Goal: Task Accomplishment & Management: Manage account settings

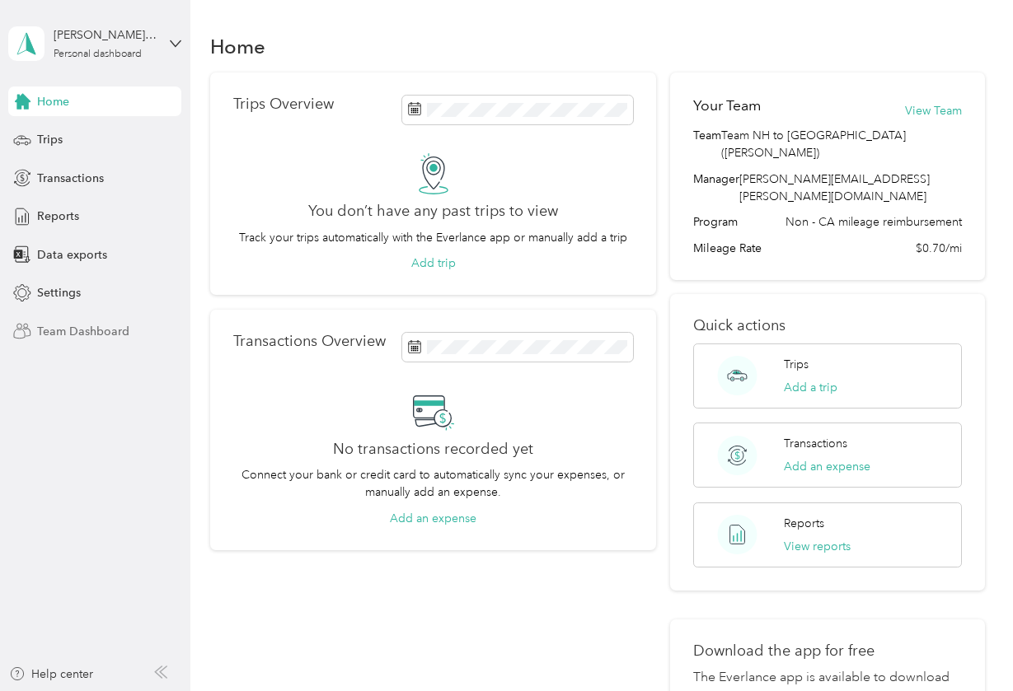
click at [106, 333] on span "Team Dashboard" at bounding box center [83, 331] width 92 height 17
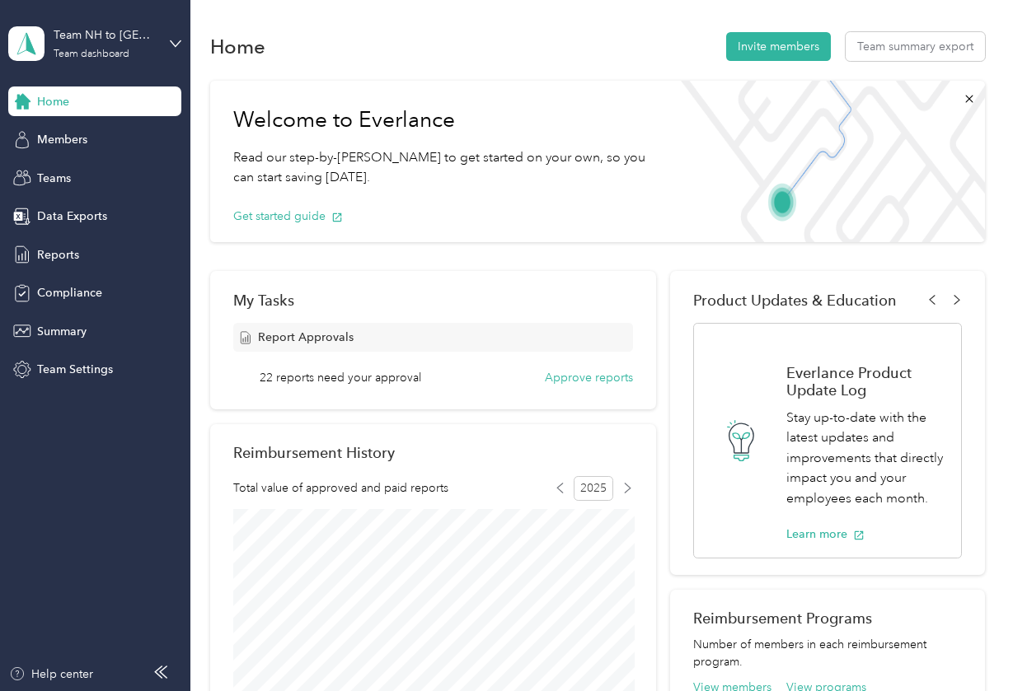
click at [300, 339] on span "Report Approvals" at bounding box center [306, 337] width 96 height 17
click at [450, 377] on div "22 reports need your approval Approve reports" at bounding box center [446, 377] width 373 height 17
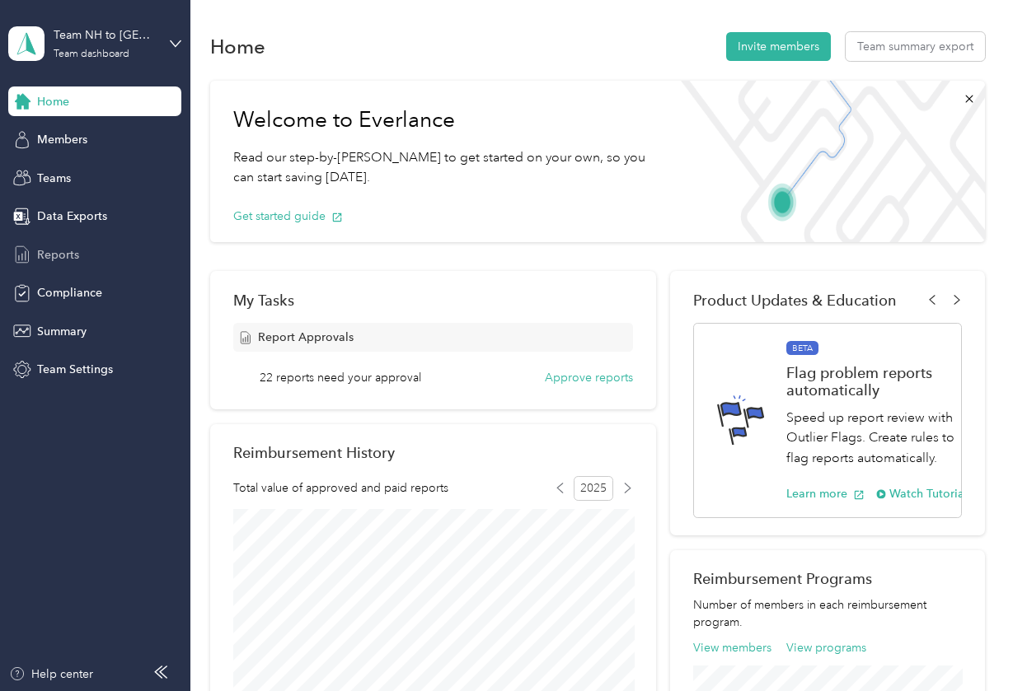
click at [66, 255] on span "Reports" at bounding box center [58, 254] width 42 height 17
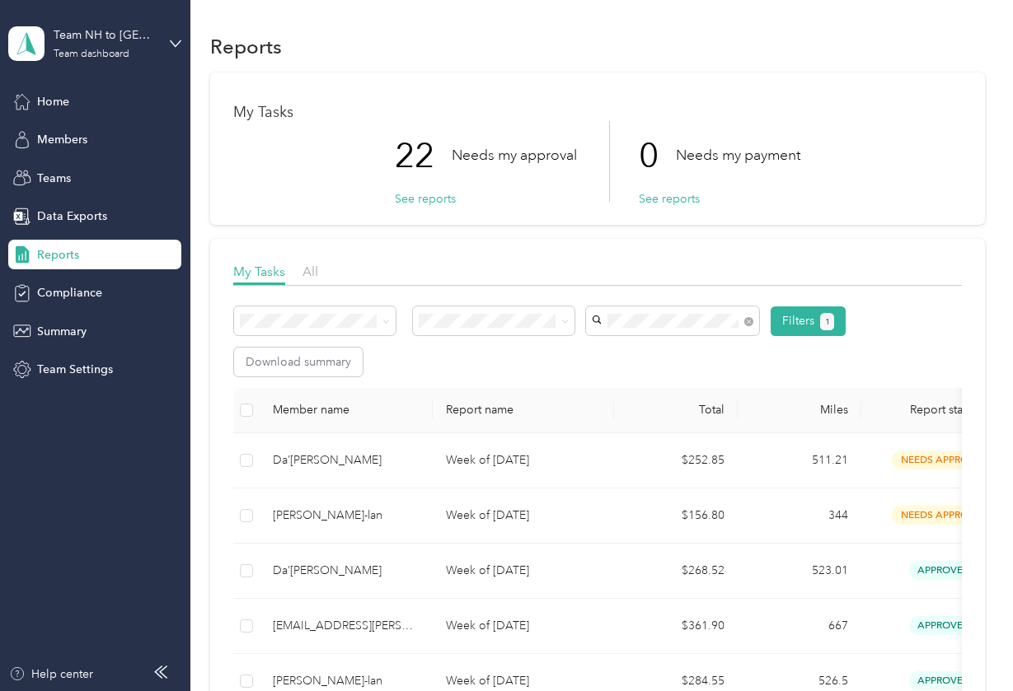
click at [686, 475] on div "[EMAIL_ADDRESS][PERSON_NAME][DOMAIN_NAME]" at bounding box center [673, 501] width 150 height 52
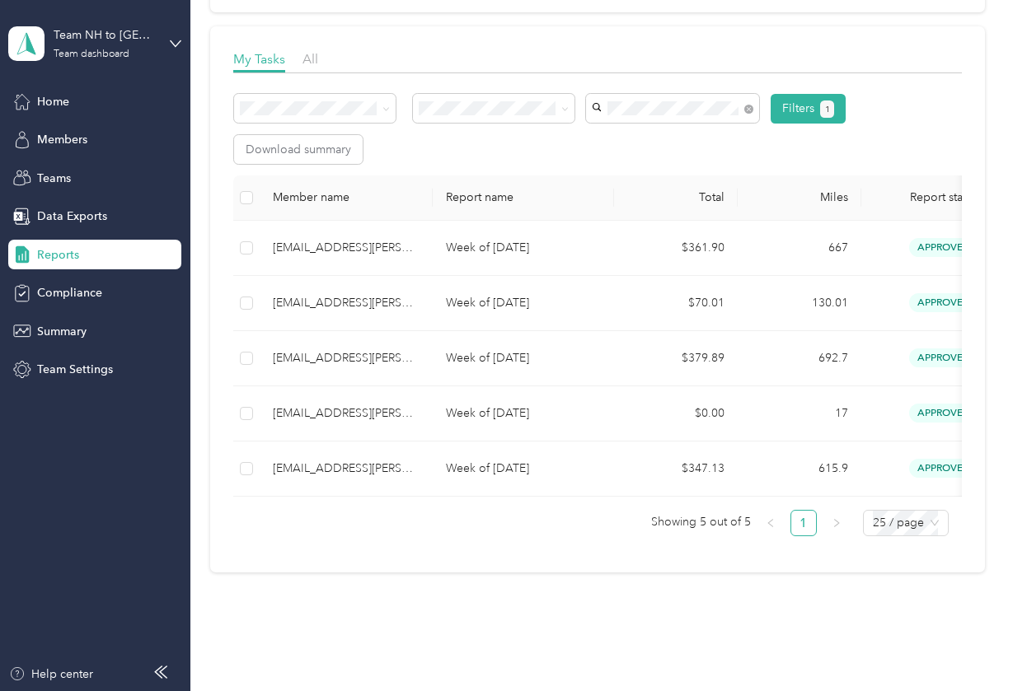
scroll to position [211, 0]
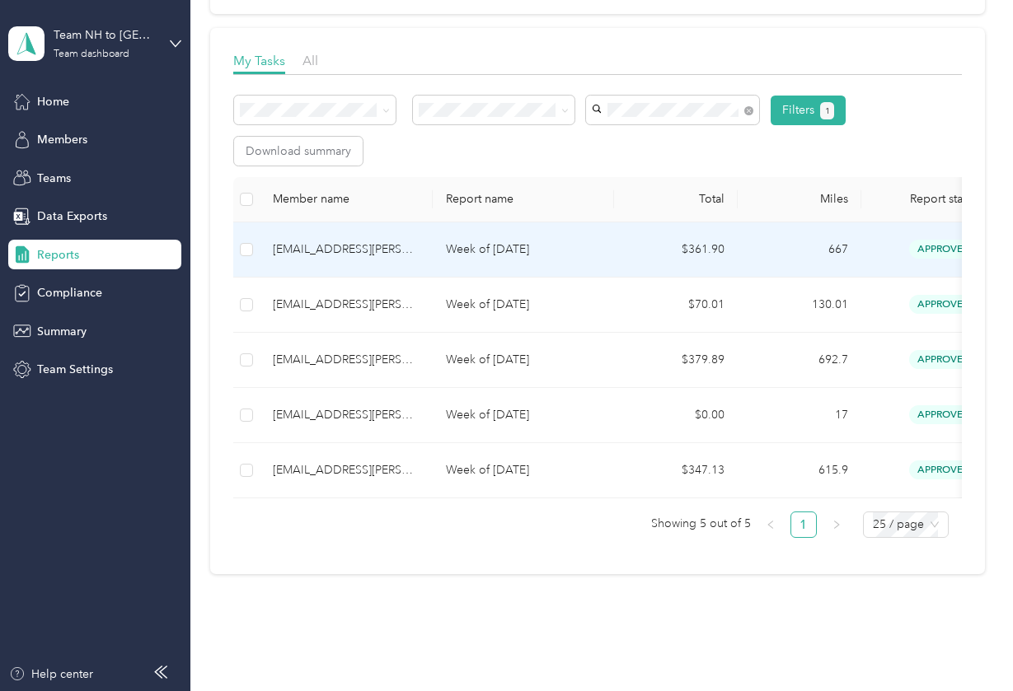
click at [420, 253] on td "[EMAIL_ADDRESS][PERSON_NAME][DOMAIN_NAME]" at bounding box center [346, 249] width 173 height 55
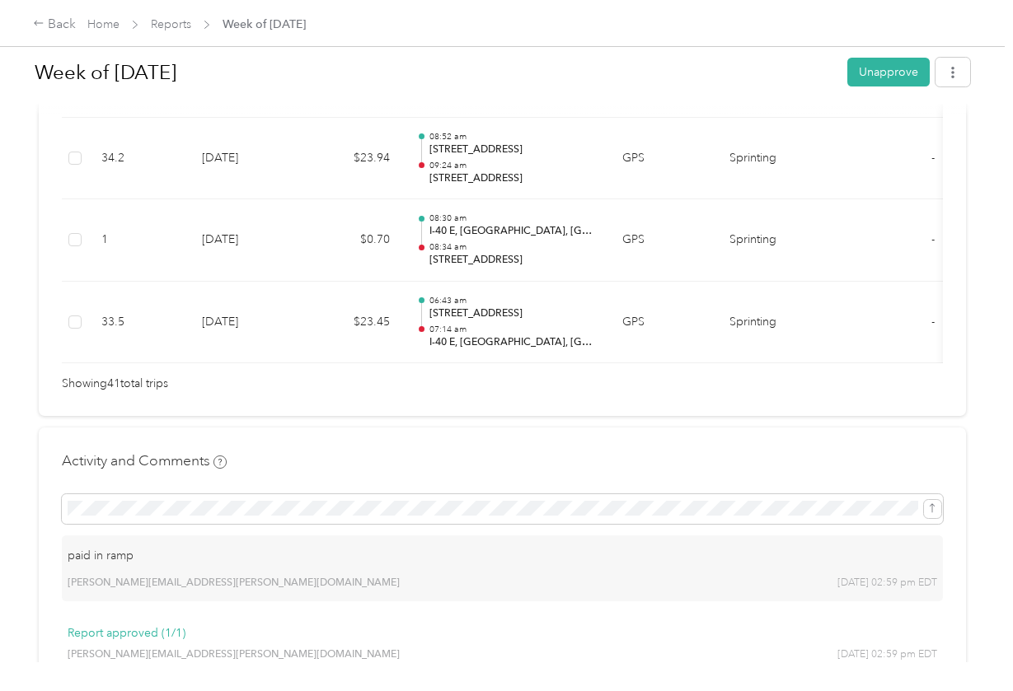
scroll to position [3678, 0]
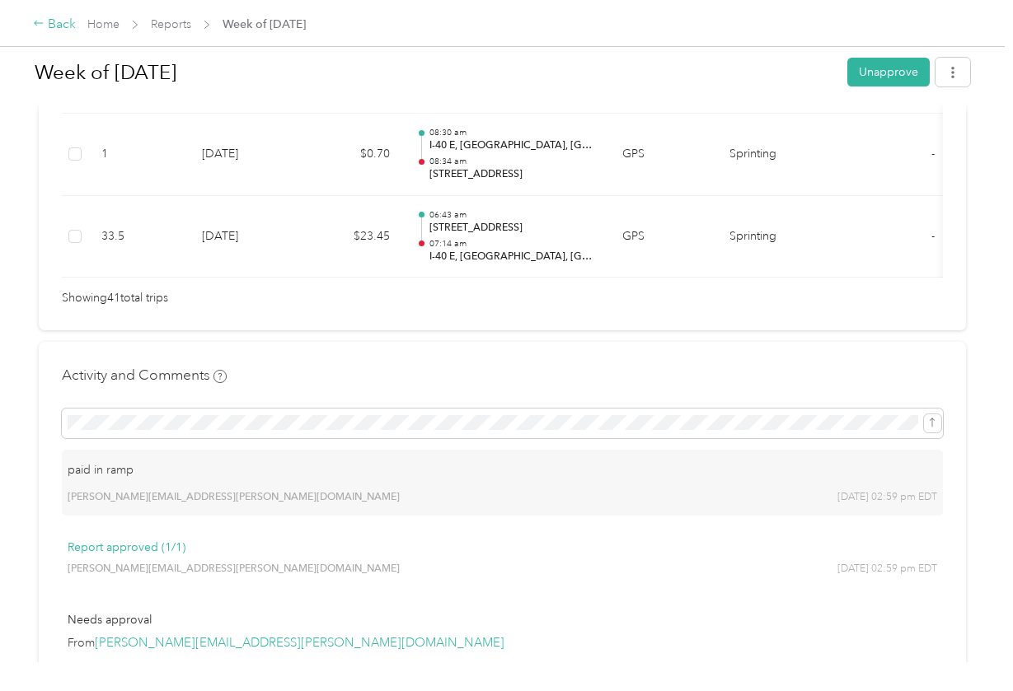
click at [41, 32] on div "Back" at bounding box center [54, 25] width 43 height 20
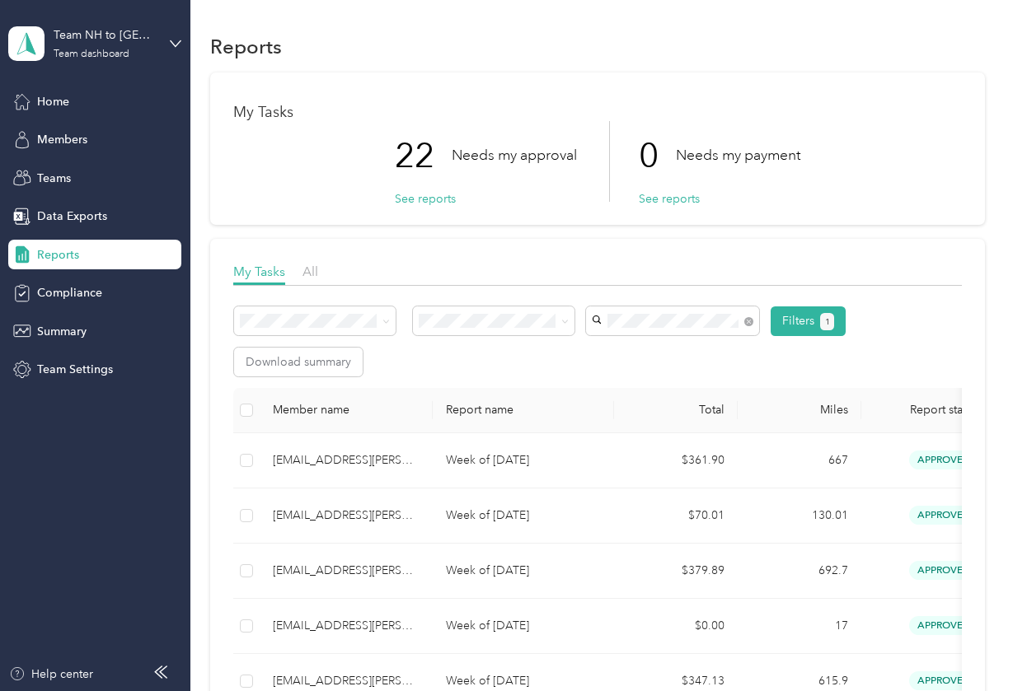
click at [908, 330] on div "Filters 1 Download summary" at bounding box center [597, 342] width 728 height 70
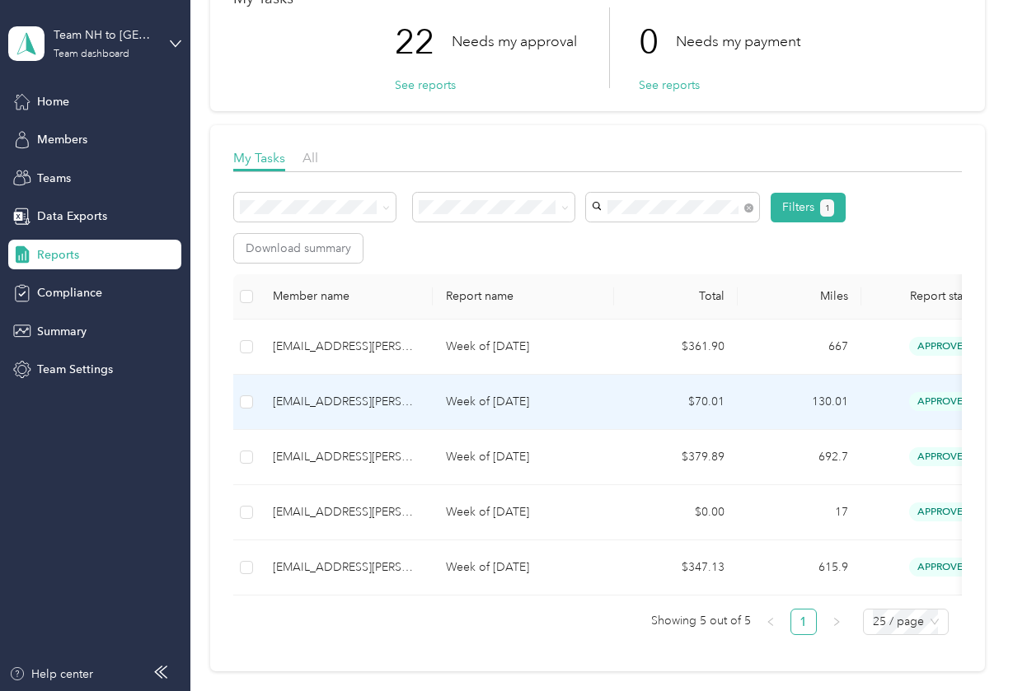
scroll to position [57, 0]
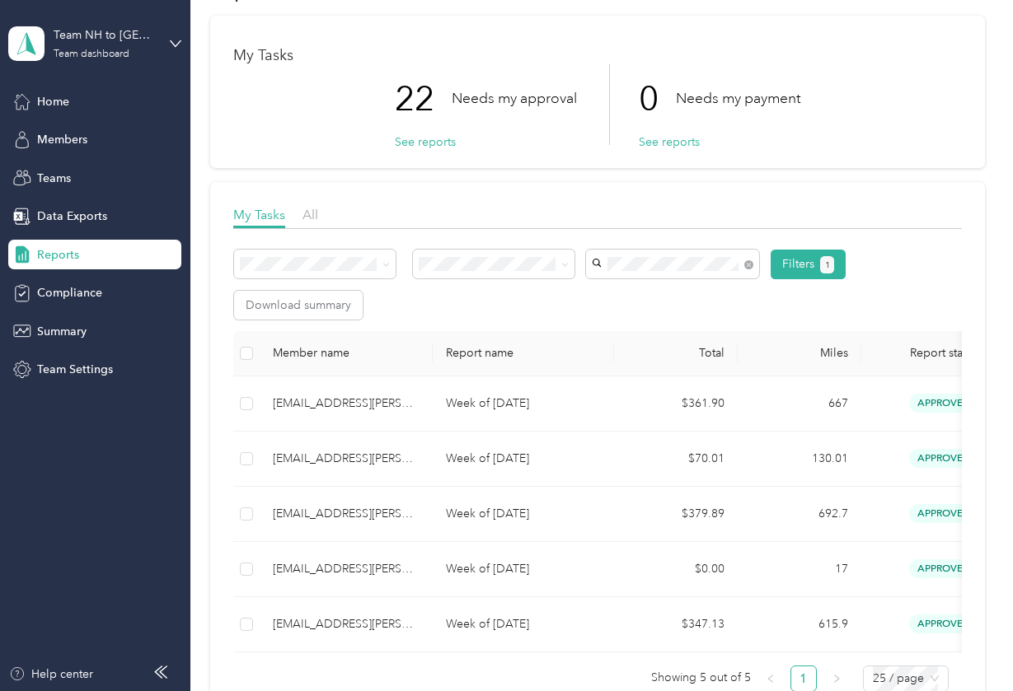
click at [321, 212] on div "My Tasks All" at bounding box center [597, 217] width 728 height 24
click at [316, 213] on span "All" at bounding box center [310, 215] width 16 height 16
click at [872, 297] on div "Filters 1 Download summary" at bounding box center [597, 285] width 728 height 70
click at [480, 321] on div "Filters 1 Download summary" at bounding box center [597, 291] width 728 height 82
click at [997, 339] on div "Reports My Tasks 22 Needs my approval See reports 0 Needs my payment See report…" at bounding box center [597, 380] width 814 height 874
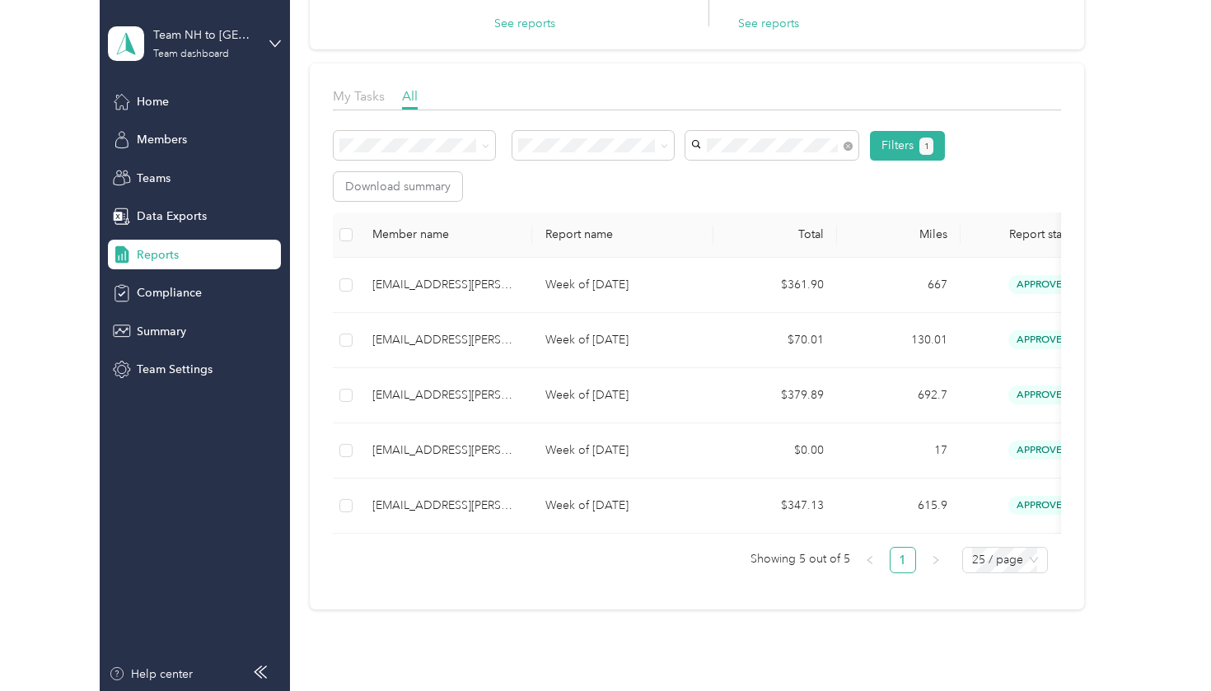
scroll to position [124, 0]
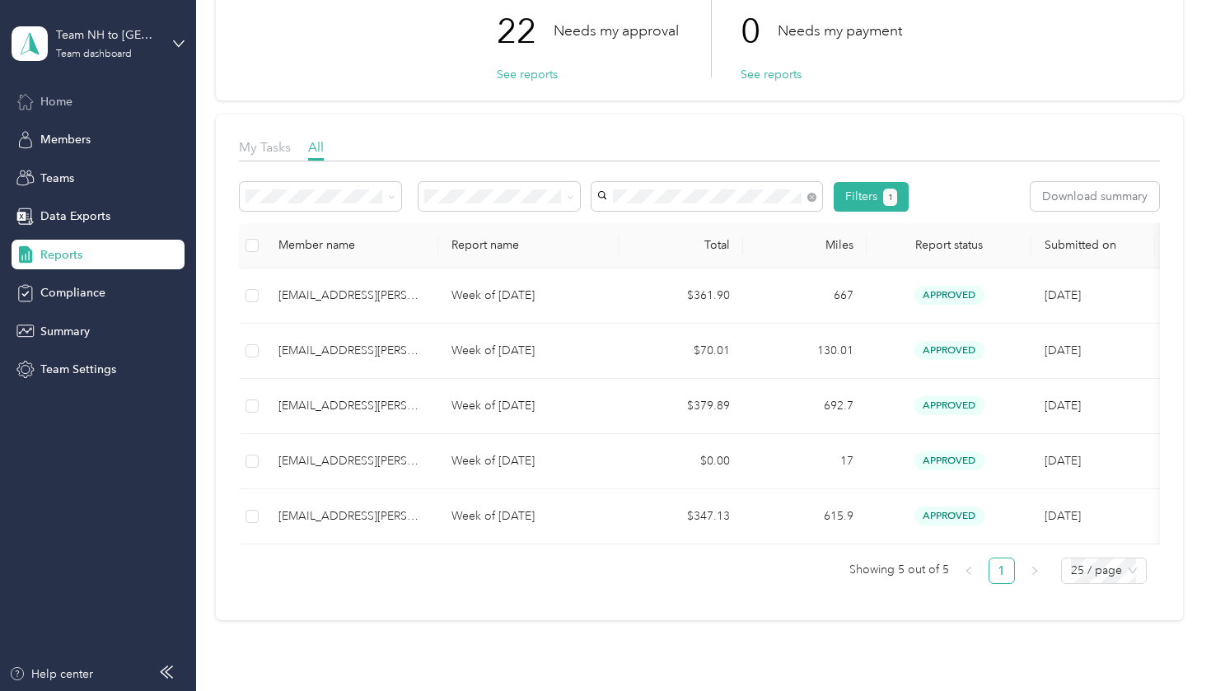
click at [77, 101] on div "Home" at bounding box center [98, 102] width 173 height 30
